Goal: Use online tool/utility: Utilize a website feature to perform a specific function

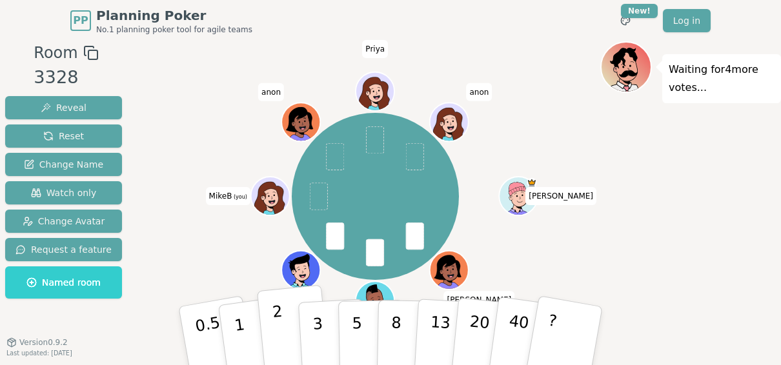
click at [278, 336] on p "2" at bounding box center [280, 338] width 17 height 70
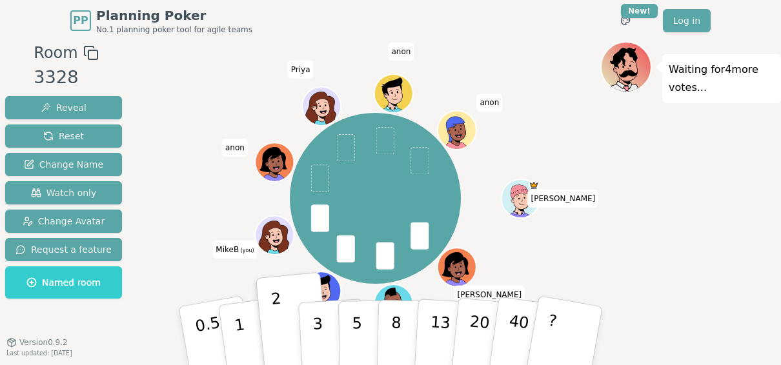
click at [271, 241] on icon at bounding box center [276, 241] width 19 height 6
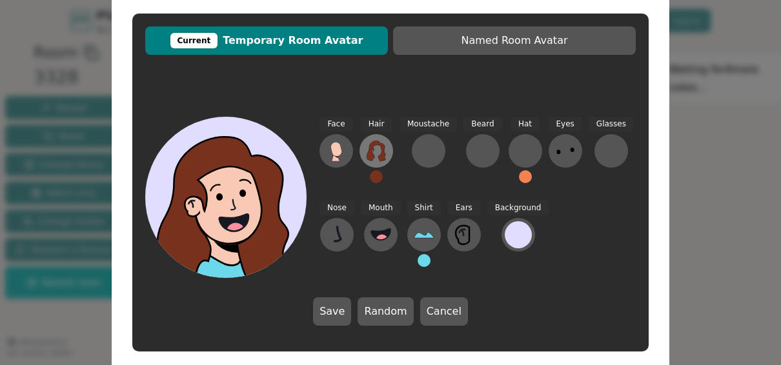
click at [381, 152] on icon at bounding box center [376, 151] width 21 height 21
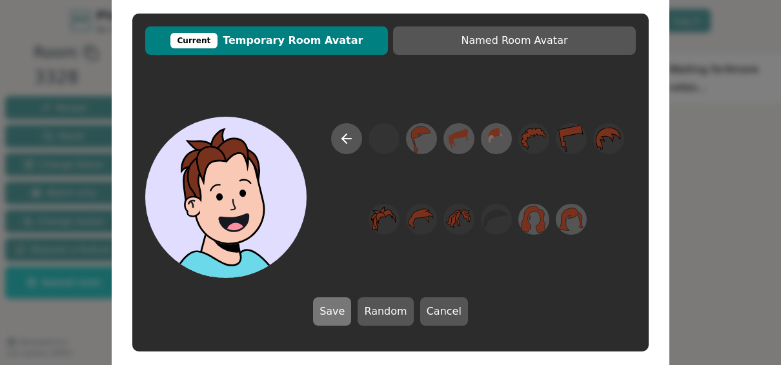
click at [335, 311] on button "Save" at bounding box center [332, 312] width 38 height 28
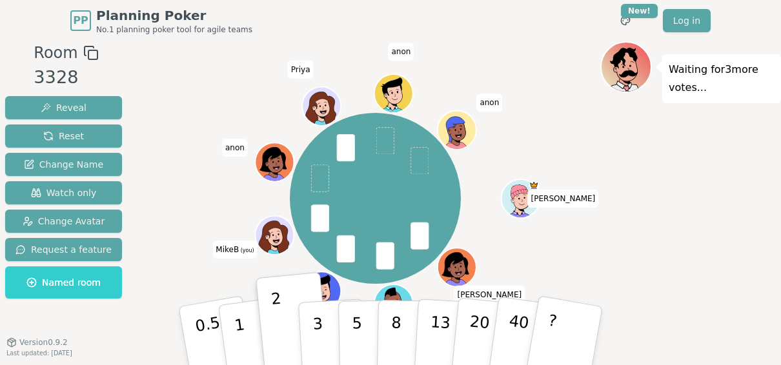
click at [543, 141] on div "[PERSON_NAME] [PERSON_NAME] MikeB (you) [PERSON_NAME] [PERSON_NAME]" at bounding box center [375, 199] width 451 height 268
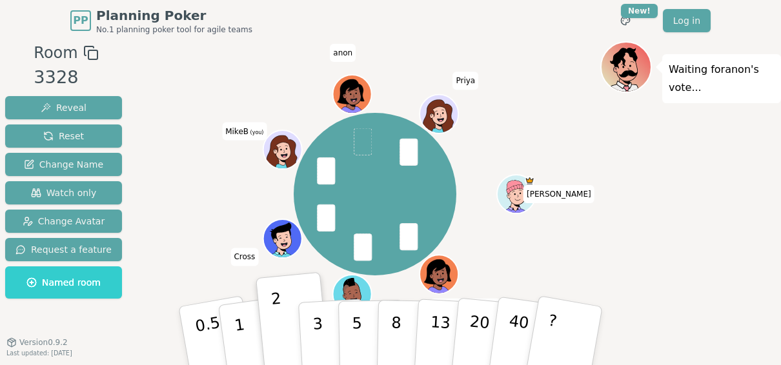
click at [280, 146] on icon at bounding box center [284, 147] width 30 height 5
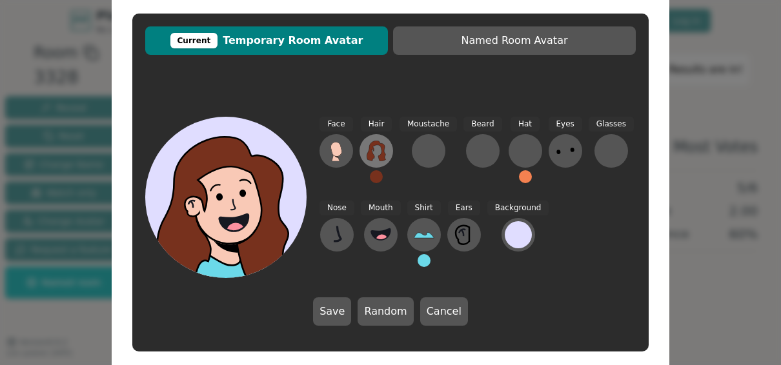
click at [378, 150] on icon at bounding box center [376, 151] width 21 height 21
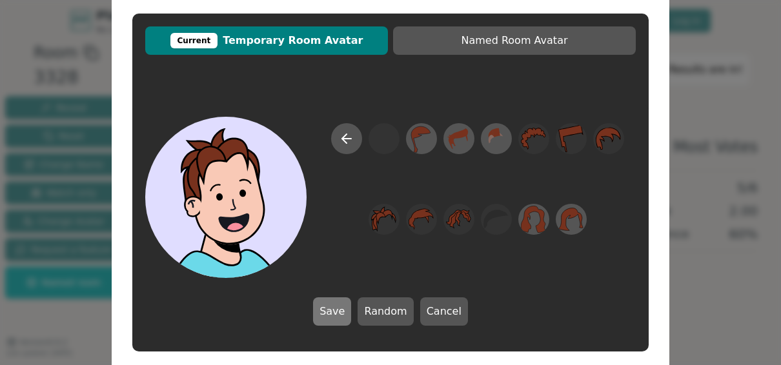
click at [335, 312] on button "Save" at bounding box center [332, 312] width 38 height 28
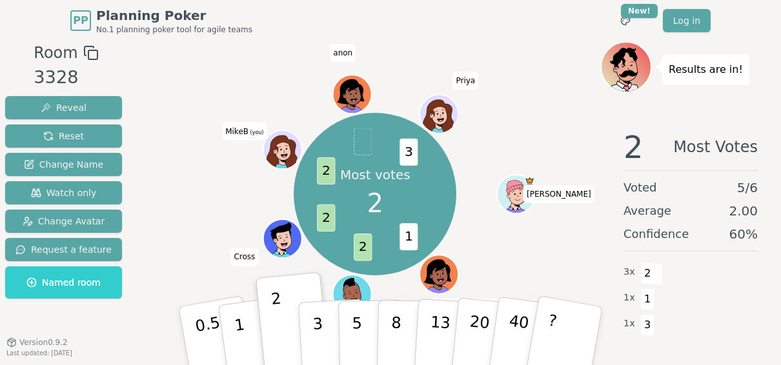
click at [256, 196] on div "Most votes 2 1 2 2 2 3 [PERSON_NAME] [PERSON_NAME] MikeB (you) [PERSON_NAME]" at bounding box center [375, 195] width 451 height 260
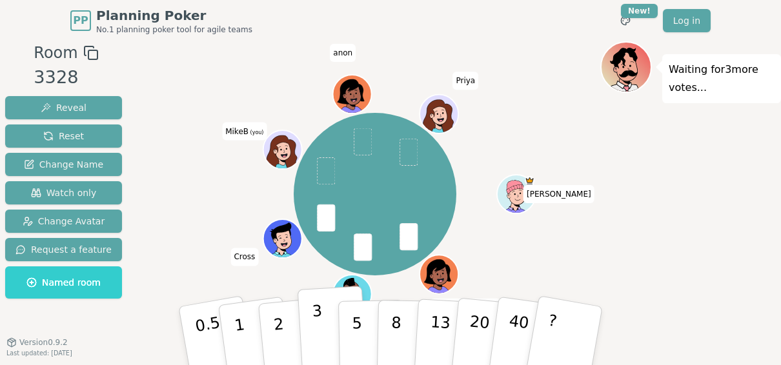
click at [318, 333] on p "3" at bounding box center [319, 337] width 14 height 70
